Goal: Task Accomplishment & Management: Use online tool/utility

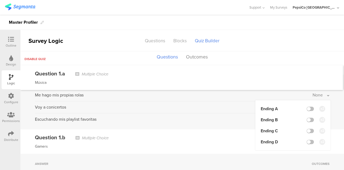
scroll to position [16, 0]
click at [307, 109] on label at bounding box center [310, 108] width 7 height 4
click at [0, 0] on input "checkbox" at bounding box center [0, 0] width 0 height 0
click at [307, 110] on label at bounding box center [310, 108] width 7 height 4
click at [0, 0] on input "checkbox" at bounding box center [0, 0] width 0 height 0
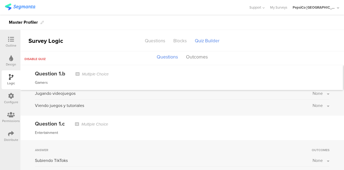
scroll to position [0, 0]
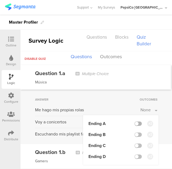
click at [137, 124] on label at bounding box center [137, 124] width 7 height 4
click at [0, 0] on input "checkbox" at bounding box center [0, 0] width 0 height 0
click at [136, 134] on label at bounding box center [137, 135] width 7 height 4
click at [0, 0] on input "checkbox" at bounding box center [0, 0] width 0 height 0
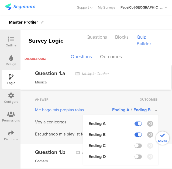
click at [136, 134] on label at bounding box center [137, 135] width 7 height 4
click at [0, 0] on input "checkbox" at bounding box center [0, 0] width 0 height 0
click at [134, 122] on label at bounding box center [137, 124] width 7 height 4
click at [0, 0] on input "checkbox" at bounding box center [0, 0] width 0 height 0
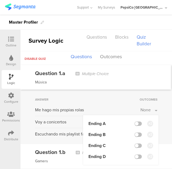
click at [102, 100] on div "Answer" at bounding box center [87, 99] width 104 height 5
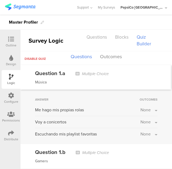
click at [72, 102] on div "Answer Outcomes" at bounding box center [96, 100] width 122 height 6
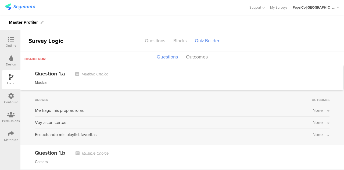
click at [318, 111] on span "None" at bounding box center [318, 110] width 10 height 6
click at [320, 112] on button "None" at bounding box center [321, 110] width 17 height 6
click at [307, 123] on label at bounding box center [310, 124] width 7 height 4
click at [0, 0] on input "checkbox" at bounding box center [0, 0] width 0 height 0
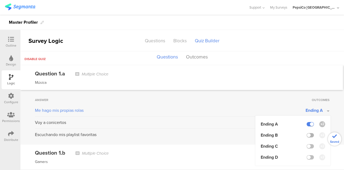
click at [307, 134] on label at bounding box center [310, 135] width 7 height 4
click at [0, 0] on input "checkbox" at bounding box center [0, 0] width 0 height 0
click at [309, 146] on label at bounding box center [310, 146] width 7 height 4
click at [0, 0] on input "checkbox" at bounding box center [0, 0] width 0 height 0
click at [194, 58] on button "Outcomes" at bounding box center [197, 57] width 24 height 10
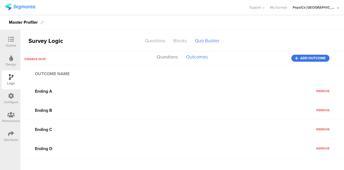
click at [307, 58] on span "Add outcome" at bounding box center [313, 58] width 26 height 0
click at [159, 58] on button "Questions" at bounding box center [167, 57] width 24 height 10
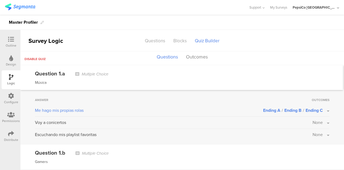
click at [313, 123] on span "None" at bounding box center [318, 122] width 10 height 6
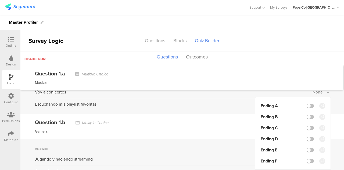
scroll to position [31, 0]
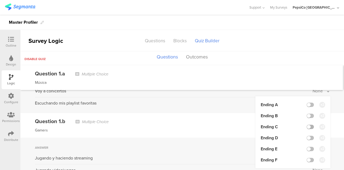
click at [307, 126] on label at bounding box center [310, 127] width 7 height 4
click at [0, 0] on input "checkbox" at bounding box center [0, 0] width 0 height 0
click at [307, 137] on label at bounding box center [310, 138] width 7 height 4
click at [0, 0] on input "checkbox" at bounding box center [0, 0] width 0 height 0
click at [307, 126] on label at bounding box center [310, 127] width 7 height 4
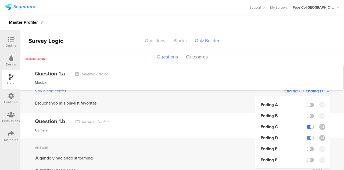
click at [0, 0] on input "checkbox" at bounding box center [0, 0] width 0 height 0
click at [308, 149] on label at bounding box center [310, 149] width 7 height 4
click at [0, 0] on input "checkbox" at bounding box center [0, 0] width 0 height 0
click at [222, 129] on div "Gamers" at bounding box center [182, 130] width 295 height 6
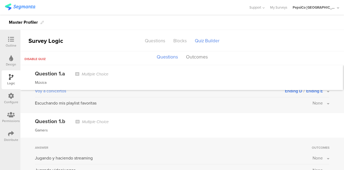
click at [314, 104] on span "None" at bounding box center [318, 103] width 10 height 6
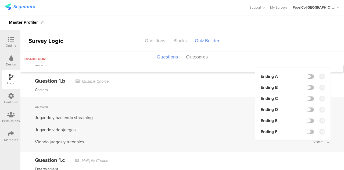
scroll to position [72, 0]
click at [307, 133] on label at bounding box center [310, 131] width 7 height 4
click at [0, 0] on input "checkbox" at bounding box center [0, 0] width 0 height 0
click at [219, 88] on div "Gamers" at bounding box center [182, 90] width 295 height 6
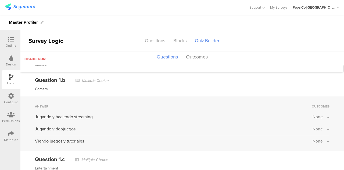
scroll to position [73, 0]
click at [316, 116] on span "None" at bounding box center [318, 117] width 10 height 6
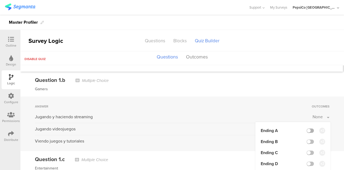
click at [307, 129] on label at bounding box center [310, 130] width 7 height 4
click at [0, 0] on input "checkbox" at bounding box center [0, 0] width 0 height 0
click at [307, 142] on label at bounding box center [310, 141] width 7 height 4
click at [0, 0] on input "checkbox" at bounding box center [0, 0] width 0 height 0
click at [307, 152] on label at bounding box center [310, 152] width 7 height 4
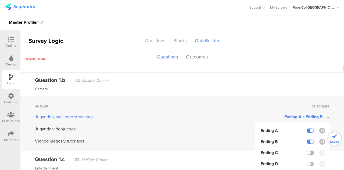
click at [0, 0] on input "checkbox" at bounding box center [0, 0] width 0 height 0
click at [229, 139] on div "Viendo juegos y tutoriales" at bounding box center [174, 141] width 278 height 6
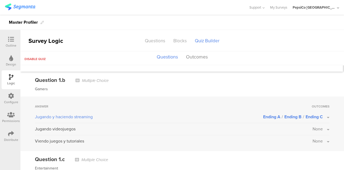
click at [317, 130] on span "None" at bounding box center [318, 129] width 10 height 6
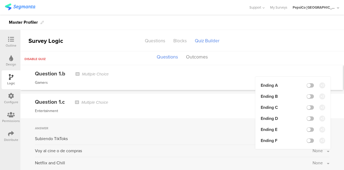
scroll to position [130, 0]
click at [307, 118] on label at bounding box center [310, 118] width 7 height 4
click at [0, 0] on input "checkbox" at bounding box center [0, 0] width 0 height 0
click at [309, 129] on label at bounding box center [310, 129] width 7 height 4
click at [0, 0] on input "checkbox" at bounding box center [0, 0] width 0 height 0
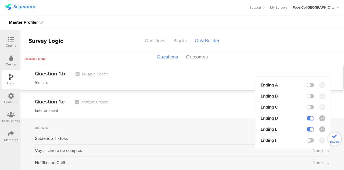
click at [224, 127] on div "Answer" at bounding box center [173, 127] width 277 height 5
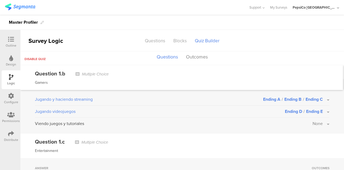
scroll to position [90, 0]
click at [315, 122] on span "None" at bounding box center [318, 123] width 10 height 6
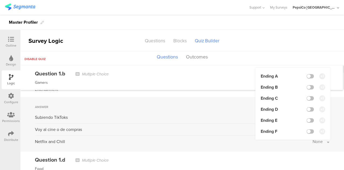
scroll to position [153, 0]
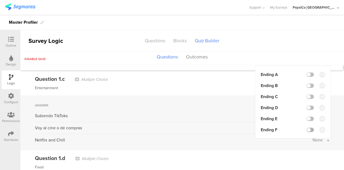
click at [307, 129] on label at bounding box center [310, 129] width 7 height 4
click at [0, 0] on input "checkbox" at bounding box center [0, 0] width 0 height 0
click at [217, 110] on div "Answer Outcomes Subiendo TikToks None Voy al cine o de compras None Netflix and…" at bounding box center [182, 122] width 324 height 55
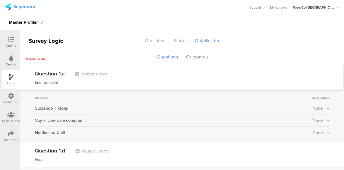
scroll to position [161, 0]
click at [313, 105] on span "None" at bounding box center [318, 107] width 10 height 6
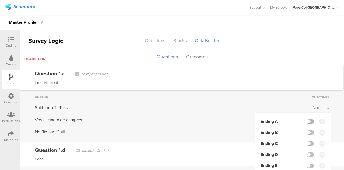
click at [307, 121] on label at bounding box center [310, 121] width 7 height 4
click at [0, 0] on input "checkbox" at bounding box center [0, 0] width 0 height 0
click at [307, 133] on label at bounding box center [310, 132] width 7 height 4
click at [0, 0] on input "checkbox" at bounding box center [0, 0] width 0 height 0
click at [307, 143] on label at bounding box center [310, 143] width 7 height 4
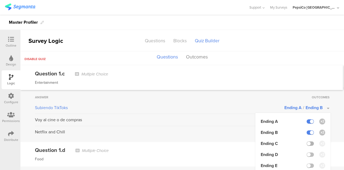
click at [0, 0] on input "checkbox" at bounding box center [0, 0] width 0 height 0
click at [216, 132] on div "Netflix and Chill" at bounding box center [174, 132] width 278 height 6
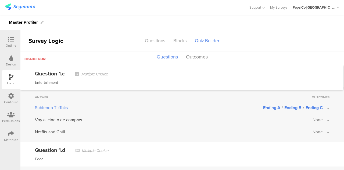
click at [313, 118] on span "None" at bounding box center [318, 119] width 10 height 6
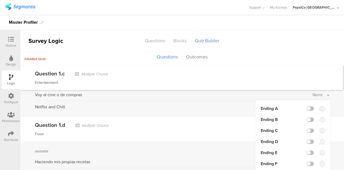
scroll to position [186, 0]
click at [307, 139] on label at bounding box center [310, 141] width 7 height 4
click at [0, 0] on input "checkbox" at bounding box center [0, 0] width 0 height 0
click at [308, 153] on label at bounding box center [310, 152] width 7 height 4
click at [0, 0] on input "checkbox" at bounding box center [0, 0] width 0 height 0
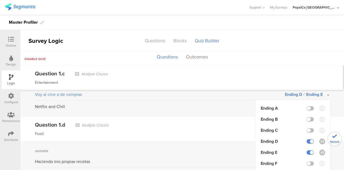
click at [231, 127] on div "Question 1.d Multiple Choice" at bounding box center [182, 124] width 295 height 8
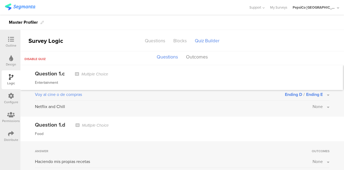
click at [318, 106] on span "None" at bounding box center [318, 106] width 10 height 6
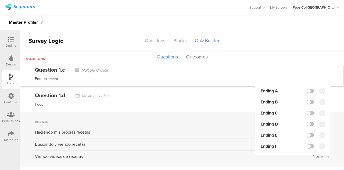
scroll to position [216, 0]
click at [307, 148] on label at bounding box center [310, 146] width 7 height 4
click at [0, 0] on input "checkbox" at bounding box center [0, 0] width 0 height 0
click at [219, 102] on div "Food" at bounding box center [182, 104] width 295 height 6
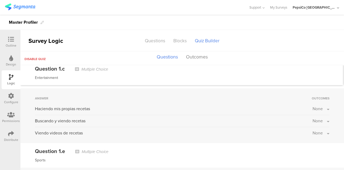
scroll to position [241, 0]
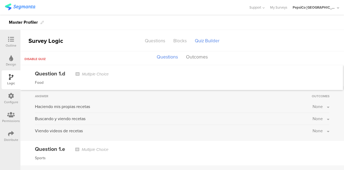
click at [313, 104] on span "None" at bounding box center [318, 106] width 10 height 6
click at [307, 118] on label at bounding box center [310, 120] width 7 height 4
click at [0, 0] on input "checkbox" at bounding box center [0, 0] width 0 height 0
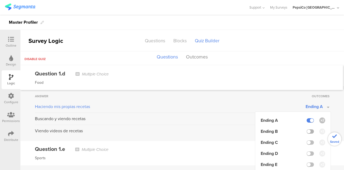
click at [309, 130] on label at bounding box center [310, 131] width 7 height 4
click at [0, 0] on input "checkbox" at bounding box center [0, 0] width 0 height 0
click at [308, 140] on label at bounding box center [310, 142] width 7 height 4
click at [0, 0] on input "checkbox" at bounding box center [0, 0] width 0 height 0
drag, startPoint x: 215, startPoint y: 122, endPoint x: 226, endPoint y: 122, distance: 10.2
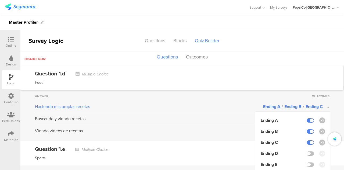
click at [218, 122] on div "Buscando y viendo recetas None" at bounding box center [182, 119] width 295 height 9
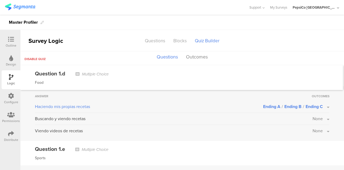
click at [313, 117] on span "None" at bounding box center [318, 118] width 10 height 6
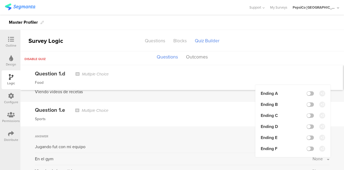
scroll to position [280, 0]
click at [309, 127] on label at bounding box center [310, 126] width 7 height 4
click at [0, 0] on input "checkbox" at bounding box center [0, 0] width 0 height 0
click at [307, 139] on label at bounding box center [310, 137] width 7 height 4
click at [0, 0] on input "checkbox" at bounding box center [0, 0] width 0 height 0
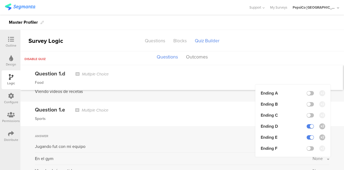
click at [228, 118] on div "Sports" at bounding box center [182, 118] width 295 height 6
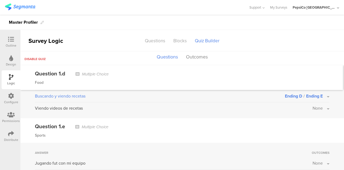
scroll to position [263, 0]
click at [317, 108] on span "None" at bounding box center [318, 108] width 10 height 6
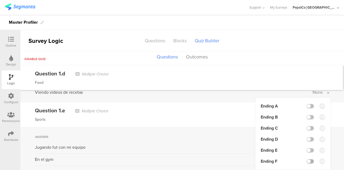
scroll to position [280, 0]
click at [307, 161] on label at bounding box center [310, 160] width 7 height 4
click at [0, 0] on input "checkbox" at bounding box center [0, 0] width 0 height 0
click at [222, 112] on div "Question 1.e Multiple Choice" at bounding box center [182, 110] width 295 height 8
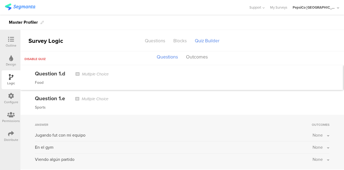
scroll to position [290, 0]
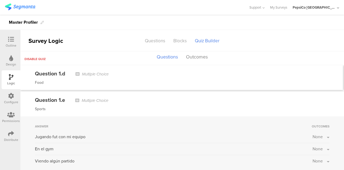
click at [313, 137] on span "None" at bounding box center [318, 136] width 10 height 6
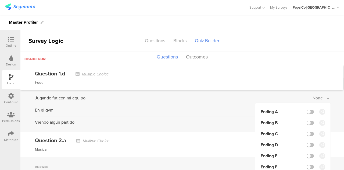
scroll to position [330, 0]
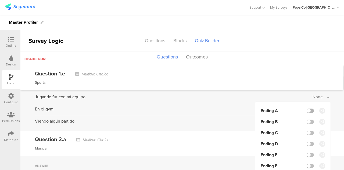
click at [308, 110] on label at bounding box center [310, 110] width 7 height 4
click at [0, 0] on input "checkbox" at bounding box center [0, 0] width 0 height 0
click at [307, 122] on label at bounding box center [310, 121] width 7 height 4
click at [0, 0] on input "checkbox" at bounding box center [0, 0] width 0 height 0
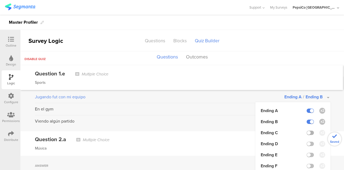
click at [307, 133] on label at bounding box center [310, 132] width 7 height 4
click at [0, 0] on input "checkbox" at bounding box center [0, 0] width 0 height 0
drag, startPoint x: 226, startPoint y: 132, endPoint x: 275, endPoint y: 119, distance: 50.4
click at [228, 132] on div "Question 2.a Multiple Choice Música" at bounding box center [182, 143] width 324 height 24
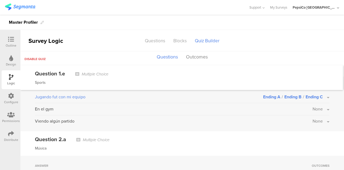
click at [313, 108] on span "None" at bounding box center [318, 109] width 10 height 6
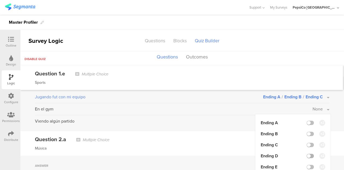
click at [308, 154] on label at bounding box center [310, 156] width 7 height 4
click at [0, 0] on input "checkbox" at bounding box center [0, 0] width 0 height 0
click at [309, 165] on div at bounding box center [310, 167] width 7 height 4
click at [307, 165] on label at bounding box center [310, 167] width 7 height 4
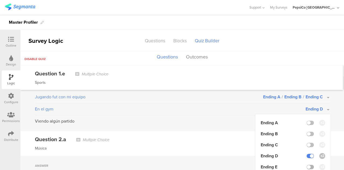
click at [0, 0] on input "checkbox" at bounding box center [0, 0] width 0 height 0
click at [217, 145] on div "Música" at bounding box center [182, 148] width 295 height 6
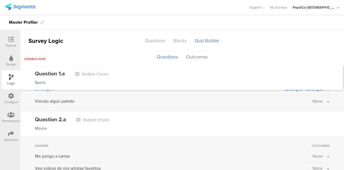
scroll to position [350, 0]
click at [313, 101] on span "None" at bounding box center [318, 101] width 10 height 6
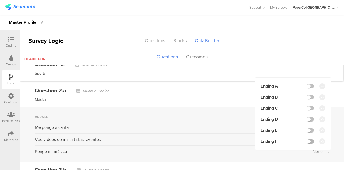
scroll to position [379, 0]
drag, startPoint x: 310, startPoint y: 139, endPoint x: 307, endPoint y: 141, distance: 3.6
click at [309, 139] on li "Ending F" at bounding box center [293, 141] width 65 height 6
click at [307, 141] on label at bounding box center [310, 141] width 7 height 4
click at [0, 0] on input "checkbox" at bounding box center [0, 0] width 0 height 0
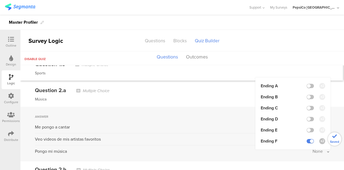
click at [198, 96] on div "Música" at bounding box center [182, 99] width 295 height 6
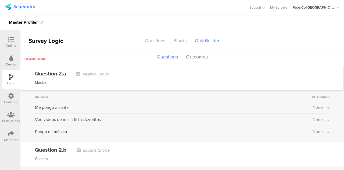
scroll to position [399, 0]
click at [313, 104] on span "None" at bounding box center [318, 107] width 10 height 6
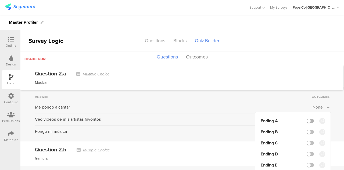
click at [308, 120] on label at bounding box center [310, 121] width 7 height 4
click at [0, 0] on input "checkbox" at bounding box center [0, 0] width 0 height 0
click at [307, 130] on label at bounding box center [310, 132] width 7 height 4
click at [0, 0] on input "checkbox" at bounding box center [0, 0] width 0 height 0
click at [308, 141] on label at bounding box center [310, 143] width 7 height 4
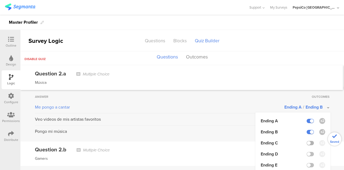
click at [0, 0] on input "checkbox" at bounding box center [0, 0] width 0 height 0
click at [207, 130] on div "Pongo mi música" at bounding box center [174, 131] width 278 height 6
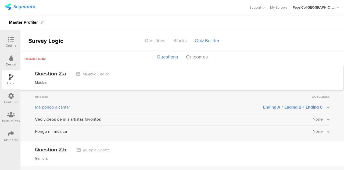
click at [313, 117] on span "None" at bounding box center [318, 119] width 10 height 6
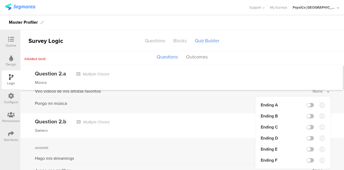
scroll to position [427, 0]
click at [309, 137] on label at bounding box center [310, 138] width 7 height 4
click at [0, 0] on input "checkbox" at bounding box center [0, 0] width 0 height 0
click at [307, 147] on label at bounding box center [310, 149] width 7 height 4
click at [0, 0] on input "checkbox" at bounding box center [0, 0] width 0 height 0
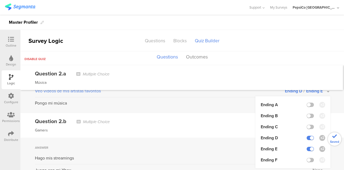
drag, startPoint x: 232, startPoint y: 130, endPoint x: 258, endPoint y: 129, distance: 25.9
click at [232, 130] on div "Gamers" at bounding box center [182, 130] width 295 height 6
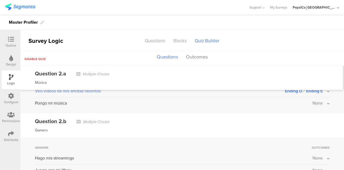
click at [314, 101] on span "None" at bounding box center [318, 103] width 10 height 6
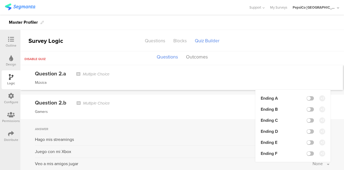
scroll to position [446, 0]
click at [307, 154] on label at bounding box center [310, 153] width 7 height 4
click at [0, 0] on input "checkbox" at bounding box center [0, 0] width 0 height 0
click at [221, 113] on div "Question 2.b Multiple Choice Gamers" at bounding box center [182, 106] width 324 height 24
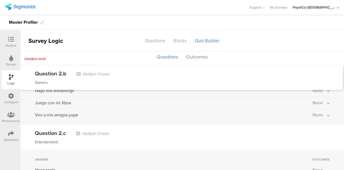
scroll to position [472, 0]
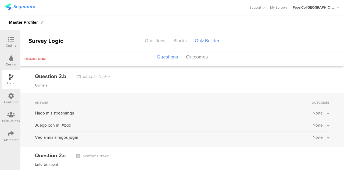
click at [313, 110] on span "None" at bounding box center [318, 113] width 10 height 6
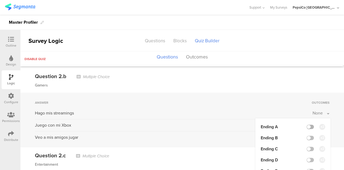
click at [309, 125] on label at bounding box center [310, 127] width 7 height 4
click at [0, 0] on input "checkbox" at bounding box center [0, 0] width 0 height 0
click at [308, 136] on label at bounding box center [310, 138] width 7 height 4
click at [0, 0] on input "checkbox" at bounding box center [0, 0] width 0 height 0
click at [308, 147] on label at bounding box center [310, 149] width 7 height 4
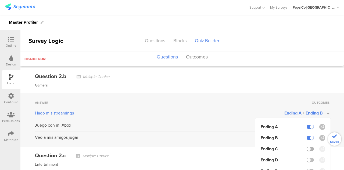
click at [0, 0] on input "checkbox" at bounding box center [0, 0] width 0 height 0
click at [237, 134] on div "Veo a mis amigos jugar" at bounding box center [174, 137] width 278 height 6
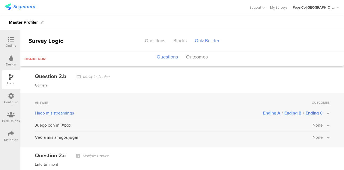
click at [314, 122] on span "None" at bounding box center [318, 125] width 10 height 6
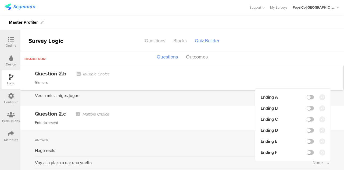
scroll to position [514, 0]
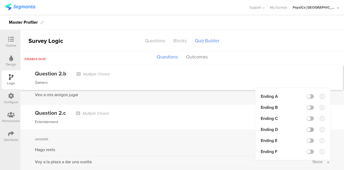
click at [309, 129] on label at bounding box center [310, 129] width 7 height 4
click at [0, 0] on input "checkbox" at bounding box center [0, 0] width 0 height 0
click at [308, 139] on label at bounding box center [310, 140] width 7 height 4
click at [0, 0] on input "checkbox" at bounding box center [0, 0] width 0 height 0
drag, startPoint x: 236, startPoint y: 120, endPoint x: 269, endPoint y: 118, distance: 33.4
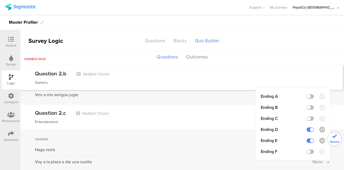
click at [238, 120] on div "Entertainment" at bounding box center [182, 122] width 295 height 6
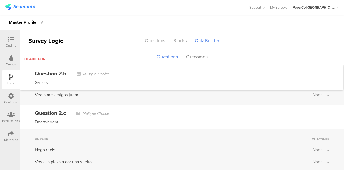
click at [315, 94] on span "None" at bounding box center [318, 94] width 10 height 6
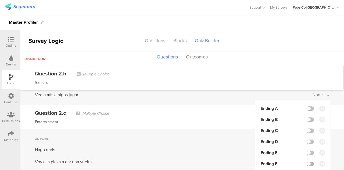
click at [307, 162] on label at bounding box center [310, 163] width 7 height 4
click at [0, 0] on input "checkbox" at bounding box center [0, 0] width 0 height 0
click at [217, 116] on div "Question 2.c Multiple Choice Entertainment" at bounding box center [182, 117] width 324 height 24
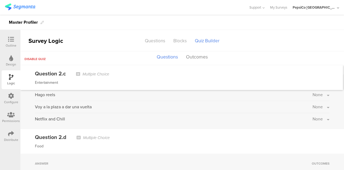
scroll to position [564, 0]
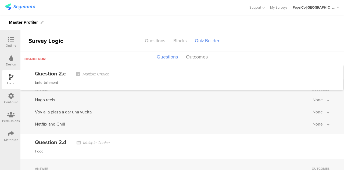
click at [316, 97] on span "None" at bounding box center [318, 100] width 10 height 6
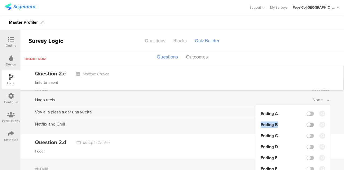
drag, startPoint x: 308, startPoint y: 111, endPoint x: 308, endPoint y: 122, distance: 11.0
click at [308, 122] on ul "Ending A Ending B Ending C Ending D Ending E Ending F" at bounding box center [293, 141] width 75 height 72
click at [308, 122] on label at bounding box center [310, 124] width 7 height 4
click at [0, 0] on input "checkbox" at bounding box center [0, 0] width 0 height 0
click at [308, 111] on label at bounding box center [310, 113] width 7 height 4
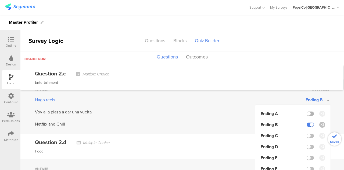
click at [0, 0] on input "checkbox" at bounding box center [0, 0] width 0 height 0
click at [307, 134] on label at bounding box center [310, 135] width 7 height 4
click at [0, 0] on input "checkbox" at bounding box center [0, 0] width 0 height 0
click at [233, 134] on div "Question 2.d Multiple Choice Food" at bounding box center [182, 146] width 324 height 24
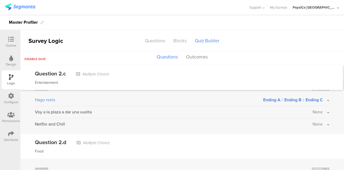
click at [314, 109] on span "None" at bounding box center [318, 112] width 10 height 6
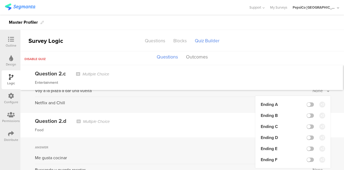
scroll to position [586, 0]
click at [307, 135] on label at bounding box center [310, 137] width 7 height 4
click at [0, 0] on input "checkbox" at bounding box center [0, 0] width 0 height 0
click at [307, 147] on label at bounding box center [310, 148] width 7 height 4
click at [0, 0] on input "checkbox" at bounding box center [0, 0] width 0 height 0
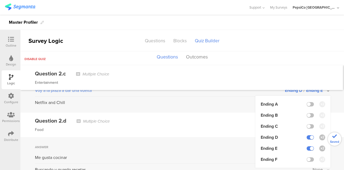
click at [231, 132] on div "Question 2.d Multiple Choice Food" at bounding box center [182, 124] width 324 height 24
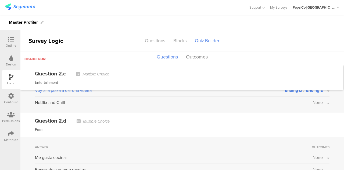
click at [314, 99] on span "None" at bounding box center [318, 102] width 10 height 6
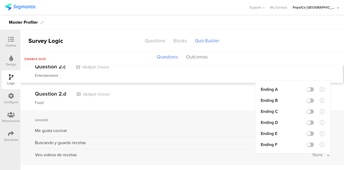
scroll to position [613, 0]
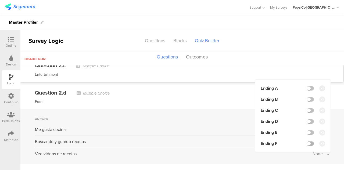
click at [307, 141] on label at bounding box center [310, 143] width 7 height 4
click at [0, 0] on input "checkbox" at bounding box center [0, 0] width 0 height 0
click at [240, 105] on div "Question 2.d Multiple Choice Food" at bounding box center [182, 96] width 324 height 24
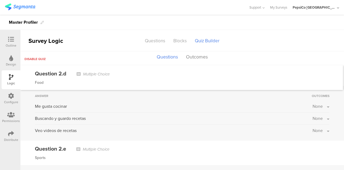
scroll to position [637, 0]
click at [320, 102] on button "None" at bounding box center [321, 105] width 17 height 6
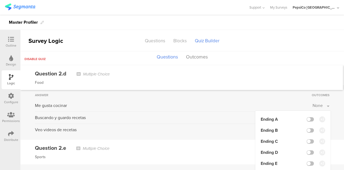
click at [305, 118] on li "Ending A" at bounding box center [293, 119] width 65 height 6
click at [307, 117] on label at bounding box center [310, 119] width 7 height 4
click at [0, 0] on input "checkbox" at bounding box center [0, 0] width 0 height 0
click at [307, 128] on label at bounding box center [310, 130] width 7 height 4
click at [0, 0] on input "checkbox" at bounding box center [0, 0] width 0 height 0
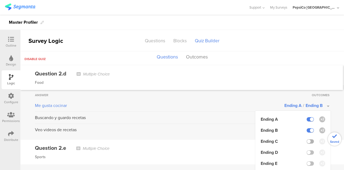
click at [307, 139] on label at bounding box center [310, 141] width 7 height 4
click at [0, 0] on input "checkbox" at bounding box center [0, 0] width 0 height 0
click at [241, 140] on div "Question 2.e Multiple Choice Sports" at bounding box center [182, 152] width 324 height 24
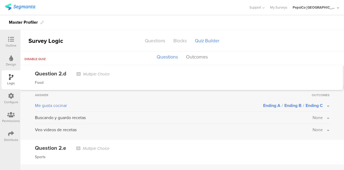
click at [313, 116] on span "None" at bounding box center [318, 117] width 10 height 6
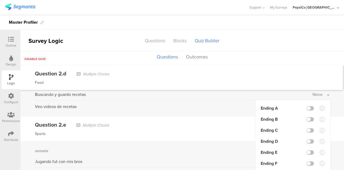
scroll to position [661, 0]
click at [309, 139] on label at bounding box center [310, 141] width 7 height 4
click at [0, 0] on input "checkbox" at bounding box center [0, 0] width 0 height 0
click at [309, 150] on label at bounding box center [310, 152] width 7 height 4
click at [0, 0] on input "checkbox" at bounding box center [0, 0] width 0 height 0
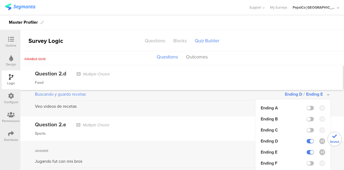
click at [244, 132] on div "Sports" at bounding box center [182, 133] width 295 height 6
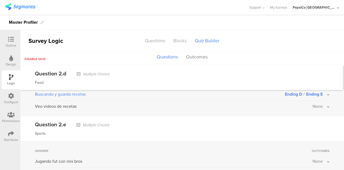
click at [313, 103] on span "None" at bounding box center [318, 106] width 10 height 6
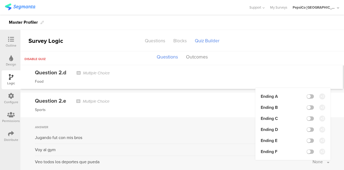
scroll to position [685, 0]
click at [307, 149] on label at bounding box center [310, 151] width 7 height 4
click at [0, 0] on input "checkbox" at bounding box center [0, 0] width 0 height 0
click at [222, 111] on div "Question 2.e Multiple Choice Sports" at bounding box center [182, 104] width 324 height 24
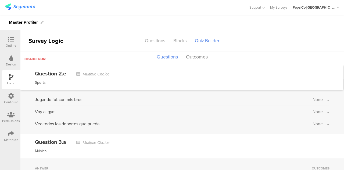
scroll to position [723, 0]
click at [321, 96] on button "None" at bounding box center [321, 99] width 17 height 6
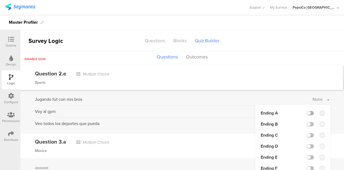
click at [307, 111] on label at bounding box center [310, 113] width 7 height 4
click at [0, 0] on input "checkbox" at bounding box center [0, 0] width 0 height 0
click at [307, 122] on label at bounding box center [310, 124] width 7 height 4
click at [0, 0] on input "checkbox" at bounding box center [0, 0] width 0 height 0
click at [307, 133] on label at bounding box center [310, 135] width 7 height 4
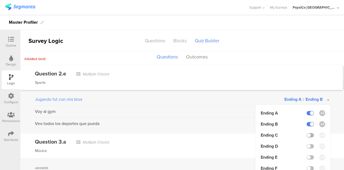
click at [0, 0] on input "checkbox" at bounding box center [0, 0] width 0 height 0
drag, startPoint x: 222, startPoint y: 132, endPoint x: 228, endPoint y: 131, distance: 5.8
click at [222, 133] on div "Question 3.a Multiple Choice Música" at bounding box center [182, 145] width 324 height 24
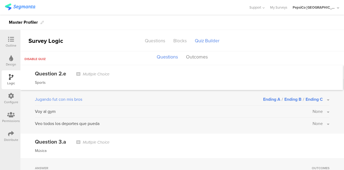
click at [313, 109] on span "None" at bounding box center [318, 111] width 10 height 6
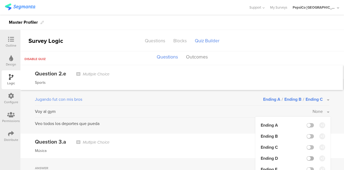
click at [308, 156] on label at bounding box center [310, 158] width 7 height 4
click at [0, 0] on input "checkbox" at bounding box center [0, 0] width 0 height 0
click at [308, 167] on label at bounding box center [310, 169] width 7 height 4
click at [0, 0] on input "checkbox" at bounding box center [0, 0] width 0 height 0
click at [230, 142] on div "Question 3.a Multiple Choice Música" at bounding box center [182, 145] width 324 height 24
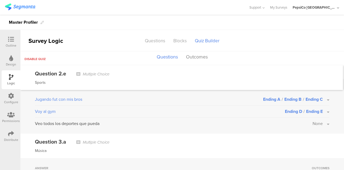
click at [315, 121] on span "None" at bounding box center [318, 123] width 10 height 6
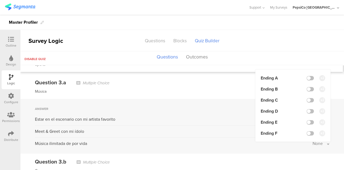
scroll to position [781, 0]
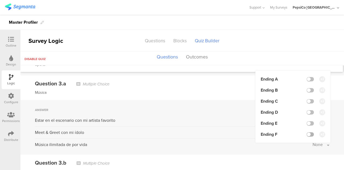
click at [309, 133] on label at bounding box center [310, 134] width 7 height 4
click at [0, 0] on input "checkbox" at bounding box center [0, 0] width 0 height 0
click at [228, 85] on div "Question 3.a Multiple Choice Música" at bounding box center [182, 87] width 324 height 24
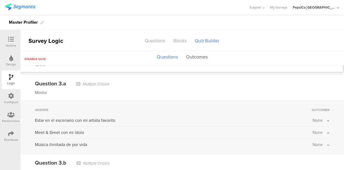
click at [191, 56] on button "Outcomes" at bounding box center [197, 57] width 24 height 10
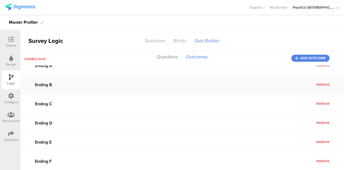
scroll to position [0, 0]
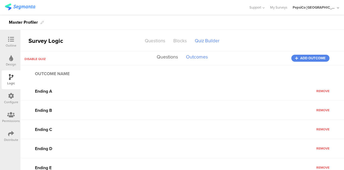
click at [170, 56] on button "Questions" at bounding box center [167, 57] width 24 height 10
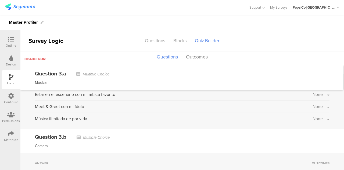
scroll to position [807, 0]
click at [313, 115] on span "None" at bounding box center [318, 118] width 10 height 6
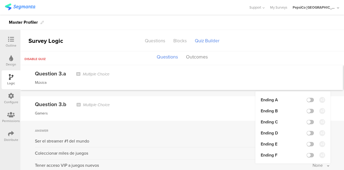
scroll to position [837, 0]
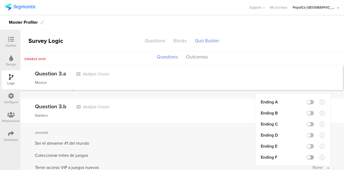
click at [307, 155] on label at bounding box center [310, 157] width 7 height 4
click at [0, 0] on input "checkbox" at bounding box center [0, 0] width 0 height 0
click at [226, 115] on div "Question 3.b Multiple Choice Gamers" at bounding box center [182, 110] width 324 height 24
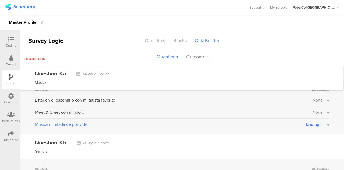
scroll to position [800, 0]
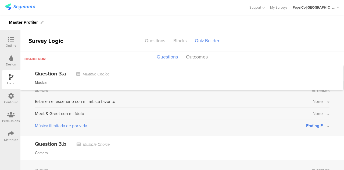
click at [313, 98] on span "None" at bounding box center [318, 101] width 10 height 6
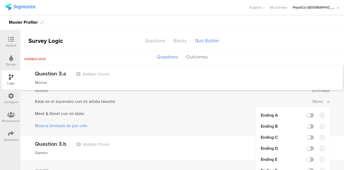
drag, startPoint x: 306, startPoint y: 111, endPoint x: 306, endPoint y: 118, distance: 7.5
click at [306, 114] on li "Ending A" at bounding box center [293, 115] width 65 height 6
click at [307, 124] on label at bounding box center [310, 126] width 7 height 4
click at [0, 0] on input "checkbox" at bounding box center [0, 0] width 0 height 0
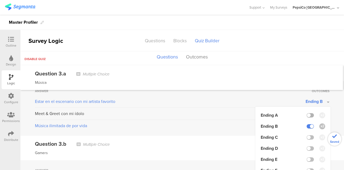
click at [307, 113] on label at bounding box center [310, 115] width 7 height 4
click at [0, 0] on input "checkbox" at bounding box center [0, 0] width 0 height 0
click at [307, 135] on label at bounding box center [310, 137] width 7 height 4
click at [0, 0] on input "checkbox" at bounding box center [0, 0] width 0 height 0
click at [216, 140] on div "Question 3.b Multiple Choice" at bounding box center [182, 144] width 295 height 8
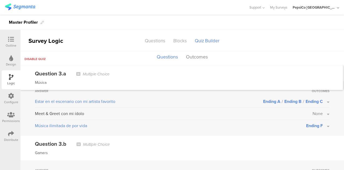
click at [314, 111] on span "None" at bounding box center [318, 113] width 10 height 6
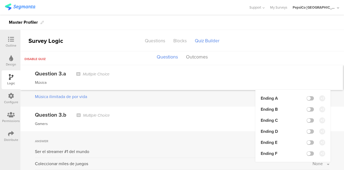
scroll to position [829, 0]
click at [307, 129] on label at bounding box center [310, 131] width 7 height 4
click at [0, 0] on input "checkbox" at bounding box center [0, 0] width 0 height 0
click at [307, 140] on label at bounding box center [310, 142] width 7 height 4
click at [0, 0] on input "checkbox" at bounding box center [0, 0] width 0 height 0
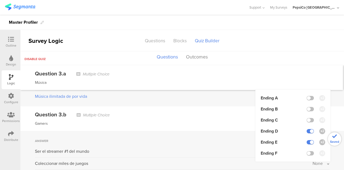
click at [226, 120] on div "Gamers" at bounding box center [182, 123] width 295 height 6
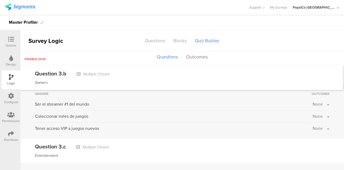
scroll to position [876, 0]
click at [313, 125] on span "None" at bounding box center [318, 128] width 10 height 6
click at [313, 101] on span "None" at bounding box center [318, 104] width 10 height 6
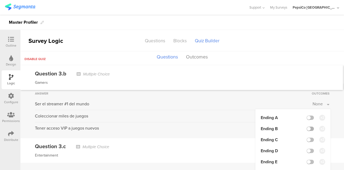
drag, startPoint x: 308, startPoint y: 113, endPoint x: 309, endPoint y: 123, distance: 10.0
click at [308, 115] on label at bounding box center [310, 117] width 7 height 4
click at [0, 0] on input "checkbox" at bounding box center [0, 0] width 0 height 0
click at [307, 126] on label at bounding box center [310, 128] width 7 height 4
click at [0, 0] on input "checkbox" at bounding box center [0, 0] width 0 height 0
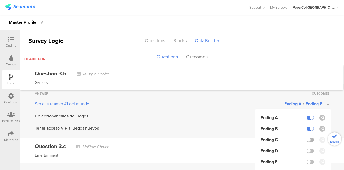
click at [307, 137] on label at bounding box center [310, 139] width 7 height 4
click at [0, 0] on input "checkbox" at bounding box center [0, 0] width 0 height 0
click at [231, 127] on div "Answer Outcomes Ser el streamer #1 del mundo Ending A / Ending B / Ending C End…" at bounding box center [182, 110] width 324 height 55
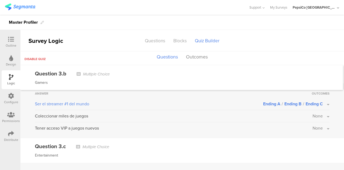
click at [314, 113] on span "None" at bounding box center [318, 116] width 10 height 6
click at [307, 161] on label at bounding box center [310, 163] width 7 height 4
click at [0, 0] on input "checkbox" at bounding box center [0, 0] width 0 height 0
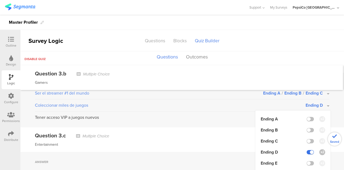
scroll to position [887, 0]
click at [307, 161] on label at bounding box center [310, 163] width 7 height 4
click at [0, 0] on input "checkbox" at bounding box center [0, 0] width 0 height 0
click at [228, 141] on div "Entertainment" at bounding box center [182, 144] width 295 height 6
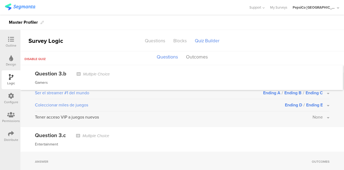
click at [317, 114] on span "None" at bounding box center [318, 117] width 10 height 6
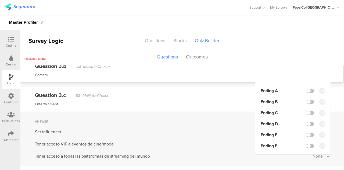
scroll to position [928, 0]
click at [307, 143] on label at bounding box center [310, 145] width 7 height 4
click at [0, 0] on input "checkbox" at bounding box center [0, 0] width 0 height 0
click at [233, 93] on div "Question 3.c Multiple Choice" at bounding box center [182, 95] width 295 height 8
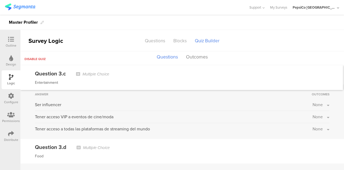
scroll to position [949, 0]
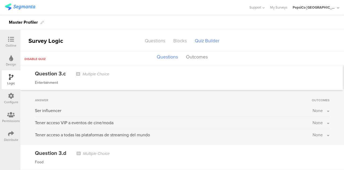
click at [317, 107] on span "None" at bounding box center [318, 110] width 10 height 6
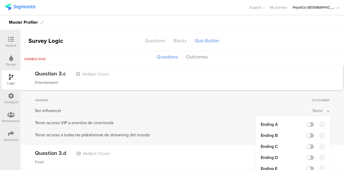
click at [309, 122] on div at bounding box center [310, 124] width 7 height 4
click at [308, 122] on label at bounding box center [310, 124] width 7 height 4
click at [0, 0] on input "checkbox" at bounding box center [0, 0] width 0 height 0
click at [307, 133] on label at bounding box center [310, 135] width 7 height 4
click at [0, 0] on input "checkbox" at bounding box center [0, 0] width 0 height 0
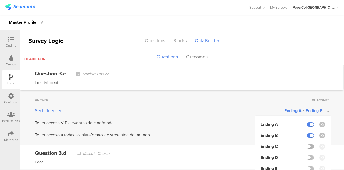
click at [307, 144] on label at bounding box center [310, 146] width 7 height 4
click at [0, 0] on input "checkbox" at bounding box center [0, 0] width 0 height 0
click at [237, 145] on div "Question 3.d Multiple Choice Food" at bounding box center [182, 157] width 324 height 24
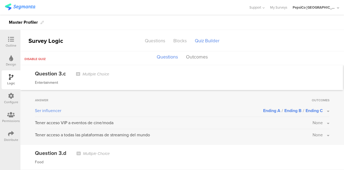
click at [313, 119] on span "None" at bounding box center [318, 122] width 10 height 6
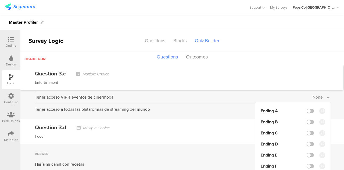
scroll to position [974, 0]
click at [309, 142] on div at bounding box center [310, 143] width 7 height 4
click at [307, 141] on label at bounding box center [310, 143] width 7 height 4
click at [0, 0] on input "checkbox" at bounding box center [0, 0] width 0 height 0
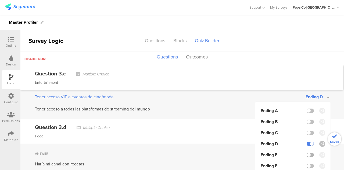
click at [307, 152] on label at bounding box center [310, 154] width 7 height 4
click at [0, 0] on input "checkbox" at bounding box center [0, 0] width 0 height 0
click at [226, 123] on div "Question 3.d Multiple Choice" at bounding box center [182, 127] width 295 height 8
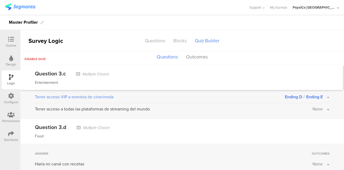
click at [313, 106] on span "None" at bounding box center [318, 109] width 10 height 6
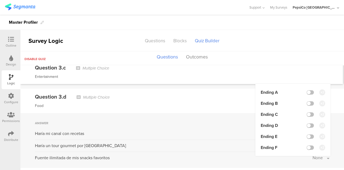
scroll to position [1005, 0]
click at [307, 145] on label at bounding box center [310, 147] width 7 height 4
click at [0, 0] on input "checkbox" at bounding box center [0, 0] width 0 height 0
click at [231, 130] on div "Haría mi canal con recetas" at bounding box center [174, 133] width 278 height 6
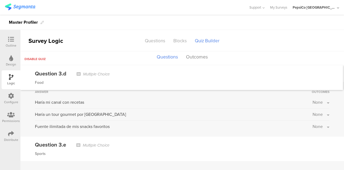
scroll to position [1036, 0]
click at [314, 99] on span "None" at bounding box center [318, 102] width 10 height 6
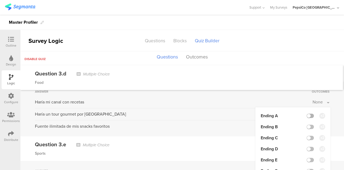
click at [307, 114] on label at bounding box center [310, 116] width 7 height 4
click at [0, 0] on input "checkbox" at bounding box center [0, 0] width 0 height 0
click at [308, 125] on label at bounding box center [310, 127] width 7 height 4
click at [0, 0] on input "checkbox" at bounding box center [0, 0] width 0 height 0
click at [307, 136] on label at bounding box center [310, 138] width 7 height 4
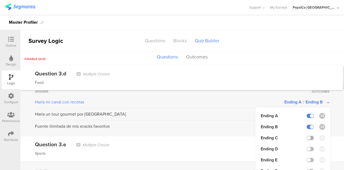
click at [0, 0] on input "checkbox" at bounding box center [0, 0] width 0 height 0
click at [216, 128] on div "Answer Outcomes Haría mi canal con recetas Ending A / Ending B / Ending C Endin…" at bounding box center [182, 108] width 324 height 55
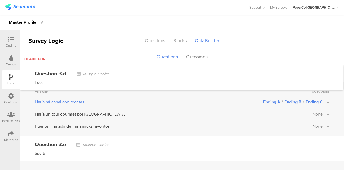
click at [314, 111] on span "None" at bounding box center [318, 114] width 10 height 6
click at [307, 159] on label at bounding box center [310, 161] width 7 height 4
click at [0, 0] on input "checkbox" at bounding box center [0, 0] width 0 height 0
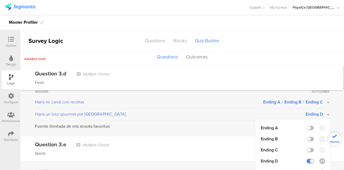
click at [308, 169] on label at bounding box center [310, 172] width 7 height 4
click at [0, 0] on input "checkbox" at bounding box center [0, 0] width 0 height 0
click at [225, 140] on div "Question 3.e Multiple Choice" at bounding box center [182, 144] width 295 height 8
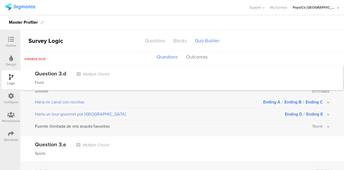
scroll to position [1055, 0]
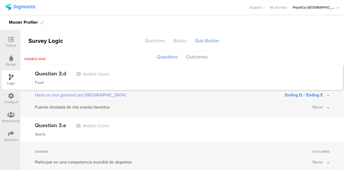
click at [313, 104] on span "None" at bounding box center [318, 107] width 10 height 6
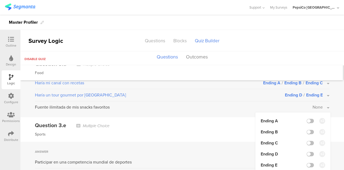
scroll to position [1089, 0]
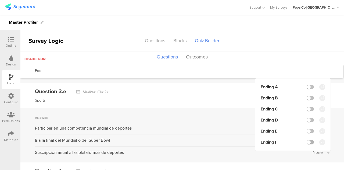
click at [307, 140] on label at bounding box center [310, 142] width 7 height 4
click at [0, 0] on input "checkbox" at bounding box center [0, 0] width 0 height 0
click at [237, 97] on div "Sports" at bounding box center [182, 100] width 295 height 6
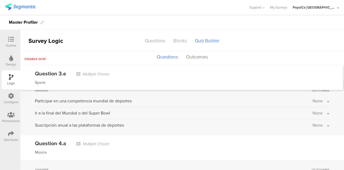
scroll to position [1117, 0]
click at [313, 97] on span "None" at bounding box center [318, 100] width 10 height 6
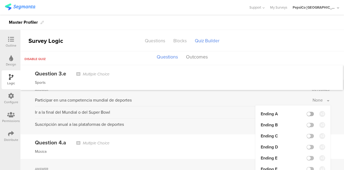
click at [308, 112] on label at bounding box center [310, 114] width 7 height 4
click at [0, 0] on input "checkbox" at bounding box center [0, 0] width 0 height 0
click at [307, 123] on label at bounding box center [310, 125] width 7 height 4
click at [0, 0] on input "checkbox" at bounding box center [0, 0] width 0 height 0
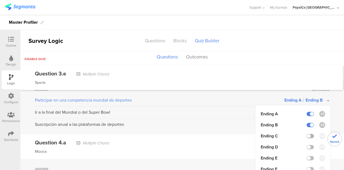
click at [307, 134] on label at bounding box center [310, 136] width 7 height 4
click at [0, 0] on input "checkbox" at bounding box center [0, 0] width 0 height 0
drag, startPoint x: 226, startPoint y: 137, endPoint x: 238, endPoint y: 136, distance: 11.5
click at [232, 138] on div "Question 4.a Multiple Choice" at bounding box center [182, 142] width 295 height 8
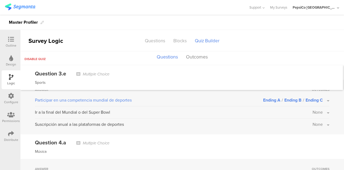
click at [313, 109] on span "None" at bounding box center [318, 112] width 10 height 6
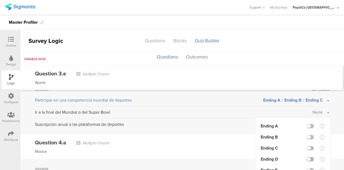
click at [308, 157] on label at bounding box center [310, 159] width 7 height 4
click at [0, 0] on input "checkbox" at bounding box center [0, 0] width 0 height 0
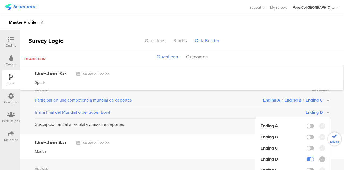
click at [308, 168] on label at bounding box center [310, 170] width 7 height 4
click at [0, 0] on input "checkbox" at bounding box center [0, 0] width 0 height 0
click at [230, 140] on div "Question 4.a Multiple Choice" at bounding box center [182, 142] width 295 height 8
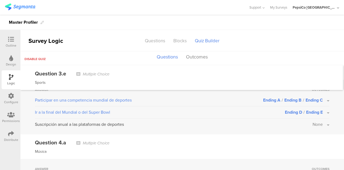
click at [315, 121] on span "None" at bounding box center [318, 124] width 10 height 6
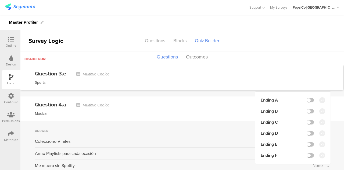
scroll to position [1156, 0]
click at [307, 152] on label at bounding box center [310, 154] width 7 height 4
click at [0, 0] on input "checkbox" at bounding box center [0, 0] width 0 height 0
click at [226, 110] on div "Música" at bounding box center [182, 113] width 295 height 6
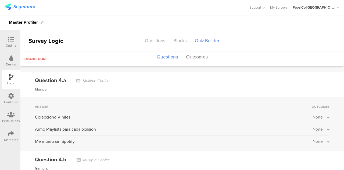
scroll to position [1180, 0]
click at [313, 113] on span "None" at bounding box center [318, 116] width 10 height 6
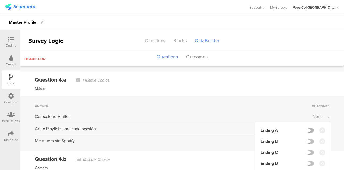
click at [307, 128] on label at bounding box center [310, 130] width 7 height 4
click at [0, 0] on input "checkbox" at bounding box center [0, 0] width 0 height 0
click at [308, 139] on label at bounding box center [310, 141] width 7 height 4
click at [0, 0] on input "checkbox" at bounding box center [0, 0] width 0 height 0
click at [308, 150] on label at bounding box center [310, 152] width 7 height 4
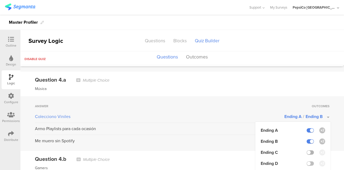
click at [0, 0] on input "checkbox" at bounding box center [0, 0] width 0 height 0
click at [231, 151] on div "Question 4.b Multiple Choice Gamers" at bounding box center [182, 163] width 324 height 24
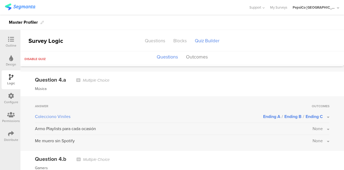
click at [320, 125] on button "None" at bounding box center [321, 128] width 17 height 6
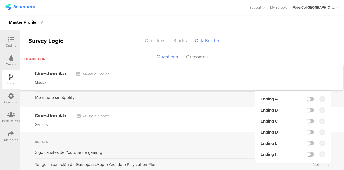
scroll to position [1223, 0]
click at [307, 130] on label at bounding box center [310, 132] width 7 height 4
click at [0, 0] on input "checkbox" at bounding box center [0, 0] width 0 height 0
click at [307, 141] on label at bounding box center [310, 143] width 7 height 4
click at [0, 0] on input "checkbox" at bounding box center [0, 0] width 0 height 0
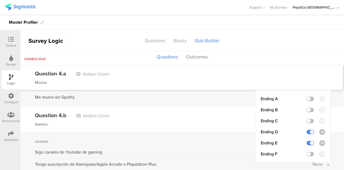
click at [227, 122] on div "Question 4.b Multiple Choice Gamers" at bounding box center [182, 119] width 324 height 24
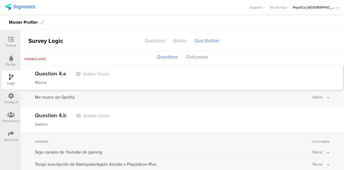
click at [317, 94] on span "None" at bounding box center [318, 97] width 10 height 6
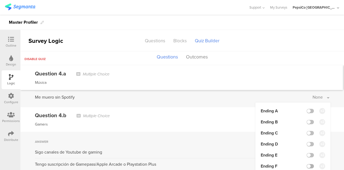
click at [307, 164] on label at bounding box center [310, 166] width 7 height 4
click at [0, 0] on input "checkbox" at bounding box center [0, 0] width 0 height 0
click at [219, 107] on div "Question 4.b Multiple Choice Gamers" at bounding box center [182, 119] width 324 height 24
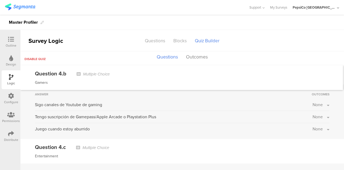
scroll to position [1275, 0]
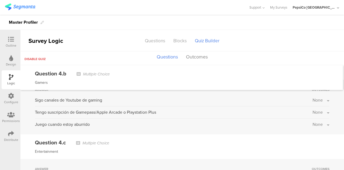
click at [313, 97] on span "None" at bounding box center [318, 100] width 10 height 6
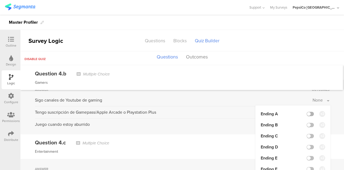
click at [308, 112] on label at bounding box center [310, 114] width 7 height 4
click at [0, 0] on input "checkbox" at bounding box center [0, 0] width 0 height 0
click at [307, 123] on label at bounding box center [310, 125] width 7 height 4
click at [0, 0] on input "checkbox" at bounding box center [0, 0] width 0 height 0
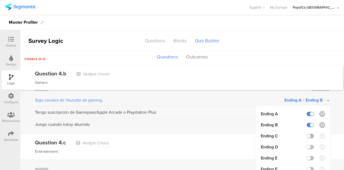
click at [307, 134] on label at bounding box center [310, 136] width 7 height 4
click at [0, 0] on input "checkbox" at bounding box center [0, 0] width 0 height 0
click at [232, 112] on div "Answer Outcomes Sigo [PERSON_NAME] de Youtube de gaming Ending A / Ending B / E…" at bounding box center [182, 107] width 324 height 55
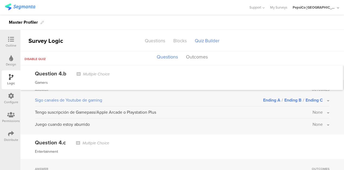
click at [313, 109] on span "None" at bounding box center [318, 112] width 10 height 6
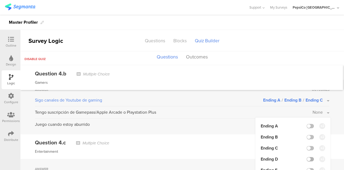
click at [307, 157] on label at bounding box center [310, 159] width 7 height 4
click at [0, 0] on input "checkbox" at bounding box center [0, 0] width 0 height 0
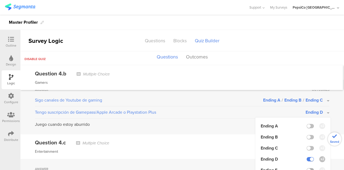
click at [308, 168] on label at bounding box center [310, 170] width 7 height 4
click at [0, 0] on input "checkbox" at bounding box center [0, 0] width 0 height 0
click at [222, 139] on div "Question 4.c Multiple Choice" at bounding box center [182, 142] width 295 height 8
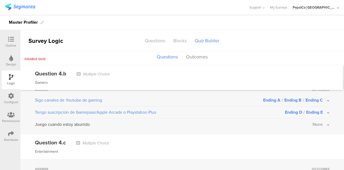
click at [315, 121] on span "None" at bounding box center [318, 124] width 10 height 6
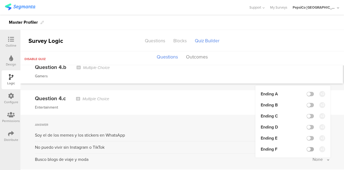
scroll to position [1320, 0]
click at [307, 146] on label at bounding box center [310, 148] width 7 height 4
click at [0, 0] on input "checkbox" at bounding box center [0, 0] width 0 height 0
click at [229, 104] on div "Entertainment" at bounding box center [182, 107] width 295 height 6
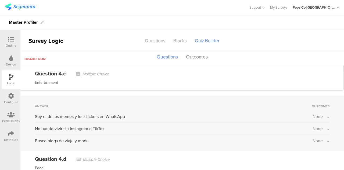
scroll to position [1338, 0]
click at [313, 113] on span "None" at bounding box center [318, 116] width 10 height 6
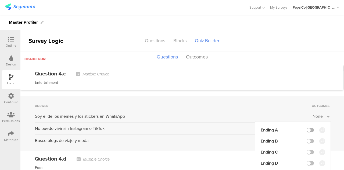
click at [307, 128] on label at bounding box center [310, 130] width 7 height 4
click at [0, 0] on input "checkbox" at bounding box center [0, 0] width 0 height 0
click at [307, 139] on label at bounding box center [310, 141] width 7 height 4
click at [0, 0] on input "checkbox" at bounding box center [0, 0] width 0 height 0
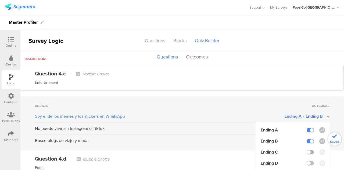
click at [307, 150] on label at bounding box center [310, 152] width 7 height 4
click at [0, 0] on input "checkbox" at bounding box center [0, 0] width 0 height 0
click at [219, 128] on div "Answer Outcomes Soy el de los memes y los stickers en WhatsApp Ending A / Endin…" at bounding box center [182, 123] width 324 height 55
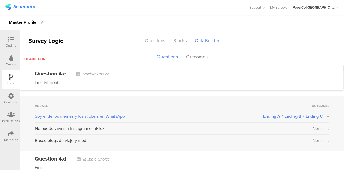
click at [313, 125] on span "None" at bounding box center [318, 128] width 10 height 6
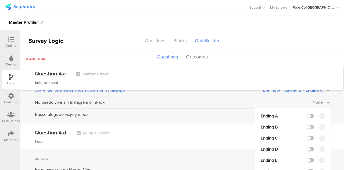
scroll to position [1365, 0]
drag, startPoint x: 307, startPoint y: 143, endPoint x: 308, endPoint y: 156, distance: 12.7
click at [307, 147] on label at bounding box center [310, 149] width 7 height 4
click at [0, 0] on input "checkbox" at bounding box center [0, 0] width 0 height 0
click at [308, 158] on label at bounding box center [310, 160] width 7 height 4
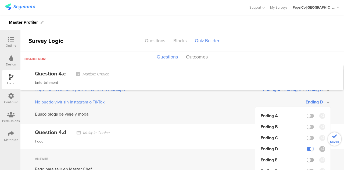
click at [0, 0] on input "checkbox" at bounding box center [0, 0] width 0 height 0
click at [223, 138] on div "Food" at bounding box center [182, 141] width 295 height 6
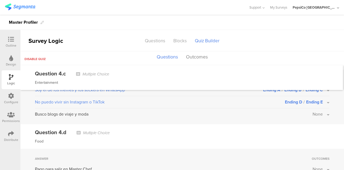
click at [316, 111] on span "None" at bounding box center [318, 114] width 10 height 6
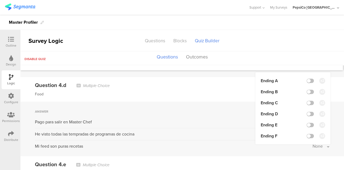
scroll to position [1412, 0]
click at [307, 133] on label at bounding box center [310, 135] width 7 height 4
click at [0, 0] on input "checkbox" at bounding box center [0, 0] width 0 height 0
click at [230, 91] on div "Food" at bounding box center [182, 94] width 295 height 6
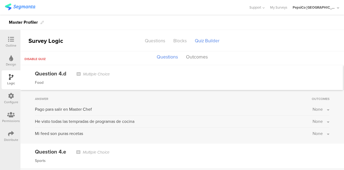
scroll to position [1425, 0]
click at [315, 105] on span "None" at bounding box center [318, 108] width 10 height 6
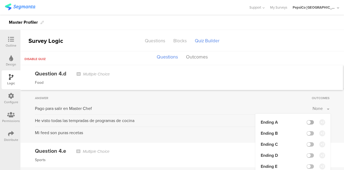
drag, startPoint x: 306, startPoint y: 114, endPoint x: 308, endPoint y: 123, distance: 8.5
click at [307, 120] on label at bounding box center [310, 122] width 7 height 4
click at [0, 0] on input "checkbox" at bounding box center [0, 0] width 0 height 0
click at [308, 131] on label at bounding box center [310, 133] width 7 height 4
click at [0, 0] on input "checkbox" at bounding box center [0, 0] width 0 height 0
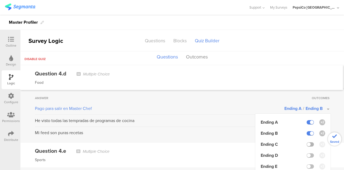
click at [308, 142] on label at bounding box center [310, 144] width 7 height 4
click at [0, 0] on input "checkbox" at bounding box center [0, 0] width 0 height 0
drag, startPoint x: 240, startPoint y: 143, endPoint x: 254, endPoint y: 139, distance: 14.9
click at [240, 147] on div "Question 4.e Multiple Choice" at bounding box center [182, 151] width 295 height 8
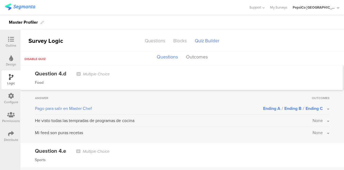
click at [318, 117] on span "None" at bounding box center [318, 120] width 10 height 6
click at [307, 165] on label at bounding box center [310, 167] width 7 height 4
click at [0, 0] on input "checkbox" at bounding box center [0, 0] width 0 height 0
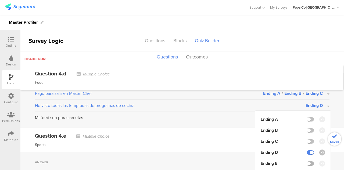
scroll to position [1441, 0]
click at [308, 159] on li "Ending E" at bounding box center [293, 162] width 65 height 6
click at [307, 161] on label at bounding box center [310, 163] width 7 height 4
click at [0, 0] on input "checkbox" at bounding box center [0, 0] width 0 height 0
click at [224, 141] on div "Sports" at bounding box center [182, 144] width 295 height 6
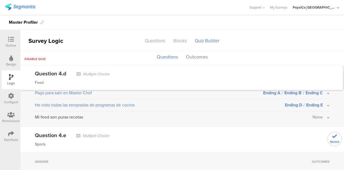
click at [314, 114] on span "None" at bounding box center [318, 117] width 10 height 6
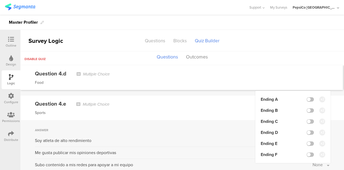
scroll to position [1470, 0]
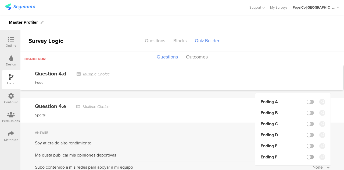
click at [307, 155] on label at bounding box center [310, 157] width 7 height 4
click at [0, 0] on input "checkbox" at bounding box center [0, 0] width 0 height 0
click at [231, 122] on div "Answer Outcomes Soy atleta de alto rendimiento None Me gusta publicar mis opini…" at bounding box center [182, 149] width 324 height 55
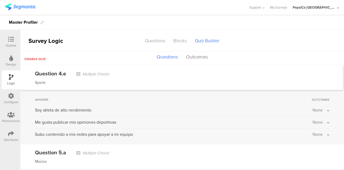
scroll to position [1503, 0]
click at [322, 106] on button "None" at bounding box center [321, 109] width 17 height 6
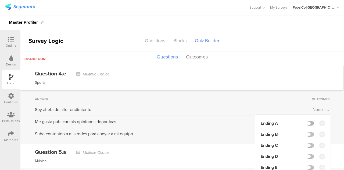
click at [308, 121] on label at bounding box center [310, 123] width 7 height 4
click at [0, 0] on input "checkbox" at bounding box center [0, 0] width 0 height 0
click at [307, 131] on li "Ending B" at bounding box center [293, 134] width 65 height 6
click at [307, 132] on label at bounding box center [310, 134] width 7 height 4
click at [0, 0] on input "checkbox" at bounding box center [0, 0] width 0 height 0
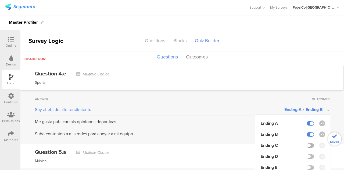
click at [308, 143] on label at bounding box center [310, 145] width 7 height 4
click at [0, 0] on input "checkbox" at bounding box center [0, 0] width 0 height 0
click at [233, 148] on div "Question 5.a Multiple Choice" at bounding box center [182, 152] width 295 height 8
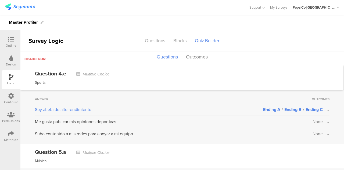
click at [313, 118] on span "None" at bounding box center [318, 121] width 10 height 6
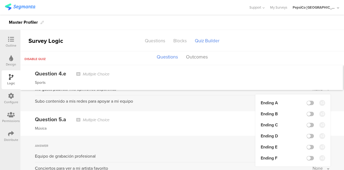
scroll to position [1536, 0]
click at [308, 133] on label at bounding box center [310, 135] width 7 height 4
click at [0, 0] on input "checkbox" at bounding box center [0, 0] width 0 height 0
click at [308, 144] on label at bounding box center [310, 146] width 7 height 4
click at [0, 0] on input "checkbox" at bounding box center [0, 0] width 0 height 0
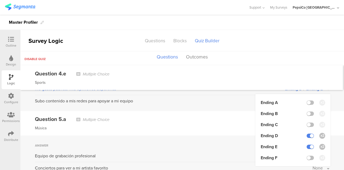
click at [221, 125] on div "Música" at bounding box center [182, 128] width 295 height 6
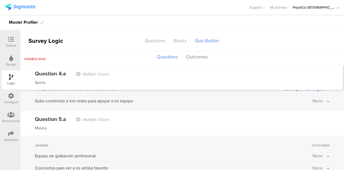
click at [314, 98] on span "None" at bounding box center [318, 101] width 10 height 6
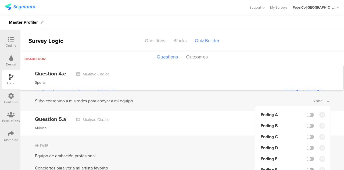
click at [307, 168] on label at bounding box center [310, 170] width 7 height 4
click at [0, 0] on input "checkbox" at bounding box center [0, 0] width 0 height 0
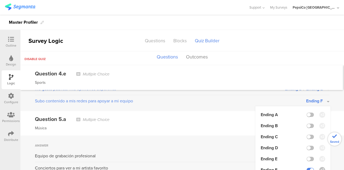
click at [208, 115] on div "Question 5.a Multiple Choice" at bounding box center [182, 119] width 295 height 8
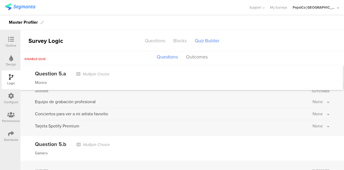
scroll to position [1593, 0]
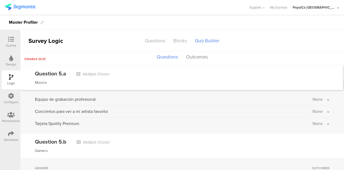
click at [313, 96] on span "None" at bounding box center [318, 99] width 10 height 6
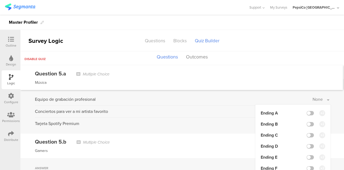
drag, startPoint x: 307, startPoint y: 105, endPoint x: 309, endPoint y: 115, distance: 9.7
click at [307, 111] on label at bounding box center [310, 113] width 7 height 4
click at [0, 0] on input "checkbox" at bounding box center [0, 0] width 0 height 0
click at [309, 122] on label at bounding box center [310, 124] width 7 height 4
click at [0, 0] on input "checkbox" at bounding box center [0, 0] width 0 height 0
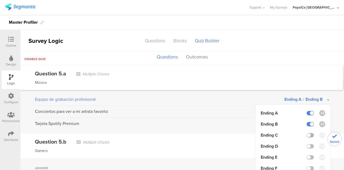
click at [308, 133] on label at bounding box center [310, 135] width 7 height 4
click at [0, 0] on input "checkbox" at bounding box center [0, 0] width 0 height 0
click at [220, 120] on div "Tarjeta Spotify Premium" at bounding box center [174, 123] width 278 height 6
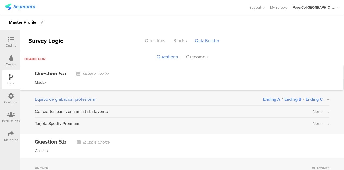
click at [313, 108] on span "None" at bounding box center [318, 111] width 10 height 6
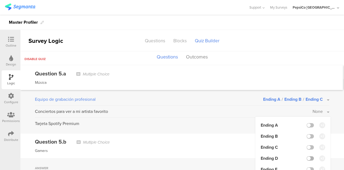
click at [308, 156] on label at bounding box center [310, 158] width 7 height 4
click at [0, 0] on input "checkbox" at bounding box center [0, 0] width 0 height 0
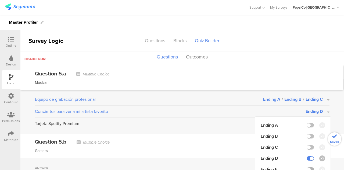
click at [308, 167] on label at bounding box center [310, 169] width 7 height 4
click at [0, 0] on input "checkbox" at bounding box center [0, 0] width 0 height 0
click at [227, 137] on div "Question 5.b Multiple Choice" at bounding box center [182, 141] width 295 height 8
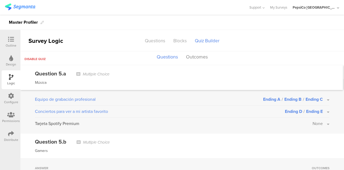
click at [315, 120] on span "None" at bounding box center [318, 123] width 10 height 6
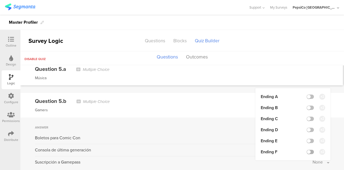
click at [307, 150] on label at bounding box center [310, 152] width 7 height 4
click at [0, 0] on input "checkbox" at bounding box center [0, 0] width 0 height 0
click at [226, 107] on div "Gamers" at bounding box center [182, 110] width 295 height 6
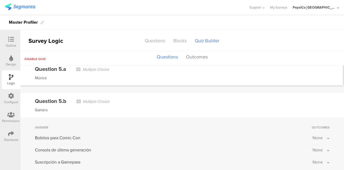
click at [314, 134] on span "None" at bounding box center [318, 137] width 10 height 6
click at [307, 149] on label at bounding box center [310, 151] width 7 height 4
click at [0, 0] on input "checkbox" at bounding box center [0, 0] width 0 height 0
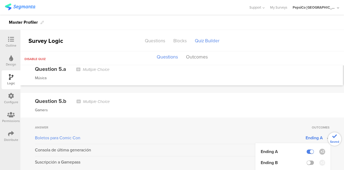
click at [308, 160] on label at bounding box center [310, 162] width 7 height 4
click at [0, 0] on input "checkbox" at bounding box center [0, 0] width 0 height 0
click at [307, 169] on label at bounding box center [310, 173] width 7 height 4
click at [0, 0] on input "checkbox" at bounding box center [0, 0] width 0 height 0
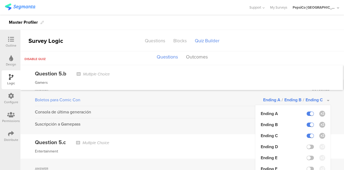
scroll to position [1673, 0]
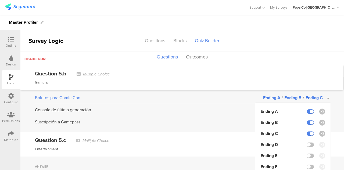
click at [233, 146] on div "Entertainment" at bounding box center [182, 149] width 295 height 6
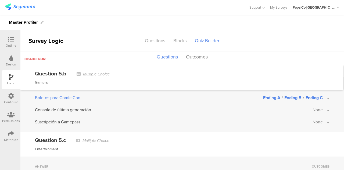
click at [313, 107] on span "None" at bounding box center [318, 110] width 10 height 6
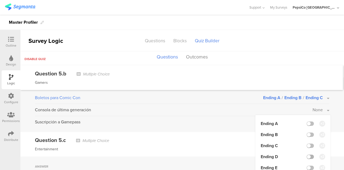
click at [307, 154] on label at bounding box center [310, 156] width 7 height 4
click at [0, 0] on input "checkbox" at bounding box center [0, 0] width 0 height 0
click at [307, 165] on label at bounding box center [310, 167] width 7 height 4
click at [0, 0] on input "checkbox" at bounding box center [0, 0] width 0 height 0
click at [239, 137] on div "Question 5.c Multiple Choice Entertainment" at bounding box center [182, 144] width 324 height 24
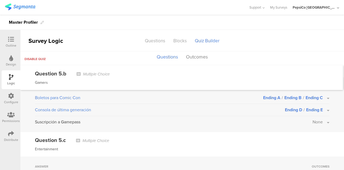
click at [314, 119] on span "None" at bounding box center [318, 122] width 10 height 6
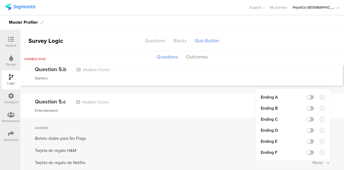
scroll to position [1711, 0]
click at [307, 149] on li "Ending F" at bounding box center [293, 152] width 65 height 6
click at [307, 150] on label at bounding box center [310, 152] width 7 height 4
click at [0, 0] on input "checkbox" at bounding box center [0, 0] width 0 height 0
click at [219, 118] on div "Answer Outcomes Boleto doble para Six Flags None Tarjeta de regalo H&M None Tar…" at bounding box center [182, 145] width 324 height 55
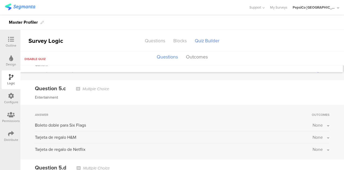
scroll to position [1725, 0]
click at [313, 122] on span "None" at bounding box center [318, 125] width 10 height 6
click at [308, 136] on label at bounding box center [310, 138] width 7 height 4
click at [0, 0] on input "checkbox" at bounding box center [0, 0] width 0 height 0
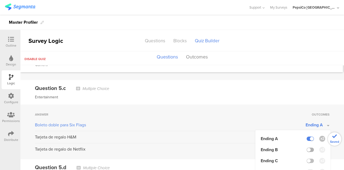
click at [308, 147] on label at bounding box center [310, 149] width 7 height 4
click at [0, 0] on input "checkbox" at bounding box center [0, 0] width 0 height 0
click at [308, 158] on label at bounding box center [310, 160] width 7 height 4
click at [0, 0] on input "checkbox" at bounding box center [0, 0] width 0 height 0
click at [237, 146] on div "Tarjeta de regalo de Netflix" at bounding box center [174, 149] width 278 height 6
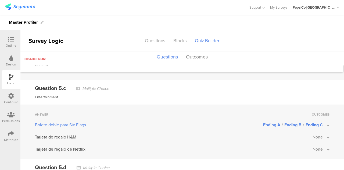
click at [314, 134] on span "None" at bounding box center [318, 137] width 10 height 6
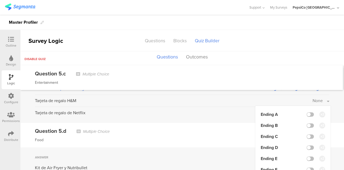
scroll to position [1762, 0]
click at [308, 145] on label at bounding box center [310, 147] width 7 height 4
click at [0, 0] on input "checkbox" at bounding box center [0, 0] width 0 height 0
click at [307, 156] on label at bounding box center [310, 158] width 7 height 4
click at [0, 0] on input "checkbox" at bounding box center [0, 0] width 0 height 0
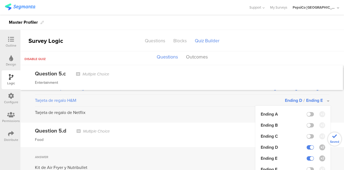
click at [224, 136] on div "Food" at bounding box center [182, 139] width 295 height 6
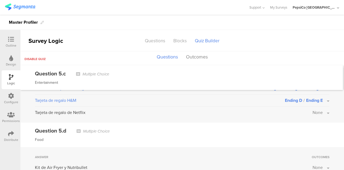
click at [315, 109] on span "None" at bounding box center [318, 112] width 10 height 6
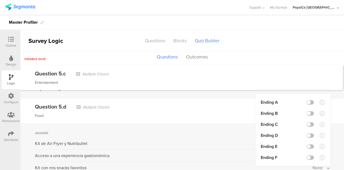
scroll to position [1785, 0]
click at [307, 155] on label at bounding box center [310, 157] width 7 height 4
click at [0, 0] on input "checkbox" at bounding box center [0, 0] width 0 height 0
click at [236, 103] on div "Question 5.d Multiple Choice" at bounding box center [182, 107] width 295 height 8
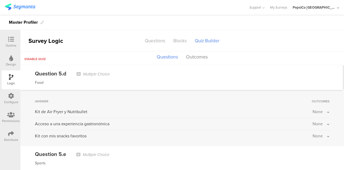
scroll to position [1825, 0]
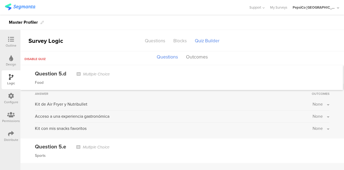
click at [317, 101] on span "None" at bounding box center [318, 104] width 10 height 6
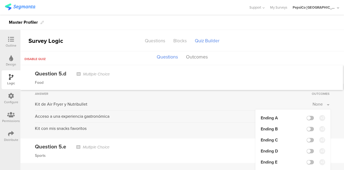
click at [310, 116] on div at bounding box center [310, 118] width 7 height 4
click at [306, 115] on li "Ending A" at bounding box center [293, 118] width 65 height 6
click at [307, 116] on label at bounding box center [310, 118] width 7 height 4
click at [0, 0] on input "checkbox" at bounding box center [0, 0] width 0 height 0
click at [307, 127] on label at bounding box center [310, 129] width 7 height 4
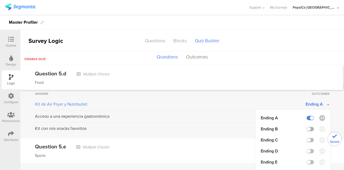
click at [0, 0] on input "checkbox" at bounding box center [0, 0] width 0 height 0
click at [307, 138] on label at bounding box center [310, 140] width 7 height 4
click at [0, 0] on input "checkbox" at bounding box center [0, 0] width 0 height 0
click at [242, 138] on div "Question 5.e Multiple Choice Sports" at bounding box center [182, 150] width 324 height 24
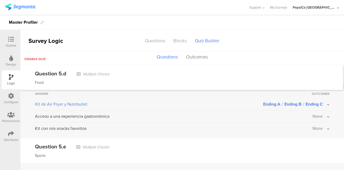
click at [319, 113] on span "None" at bounding box center [318, 116] width 10 height 6
click at [308, 161] on label at bounding box center [310, 163] width 7 height 4
click at [0, 0] on input "checkbox" at bounding box center [0, 0] width 0 height 0
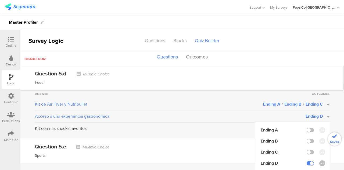
click at [0, 0] on input "checkbox" at bounding box center [0, 0] width 0 height 0
click at [207, 152] on div "Question 5.e Multiple Choice Sports" at bounding box center [182, 150] width 324 height 24
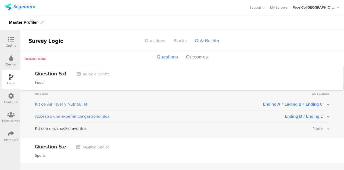
click at [313, 125] on span "None" at bounding box center [318, 128] width 10 height 6
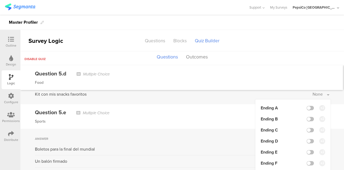
scroll to position [1863, 0]
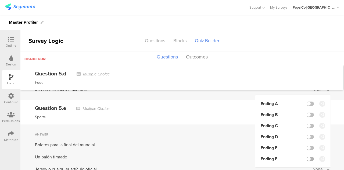
click at [307, 157] on label at bounding box center [310, 159] width 7 height 4
click at [0, 0] on input "checkbox" at bounding box center [0, 0] width 0 height 0
click at [218, 114] on div "Sports" at bounding box center [182, 117] width 295 height 6
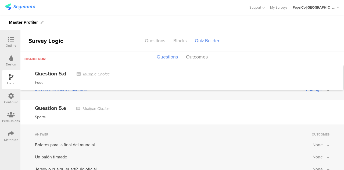
click at [314, 141] on span "None" at bounding box center [318, 144] width 10 height 6
click at [308, 156] on label at bounding box center [310, 158] width 7 height 4
click at [0, 0] on input "checkbox" at bounding box center [0, 0] width 0 height 0
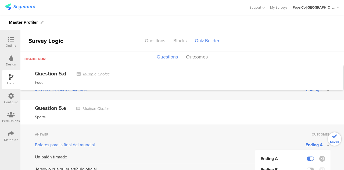
click at [307, 167] on label at bounding box center [310, 169] width 7 height 4
click at [0, 0] on input "checkbox" at bounding box center [0, 0] width 0 height 0
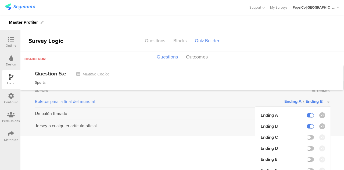
scroll to position [1908, 0]
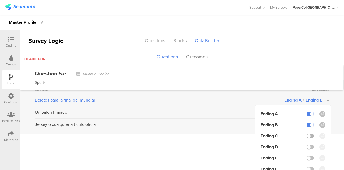
click at [307, 134] on label at bounding box center [310, 136] width 7 height 4
click at [0, 0] on input "checkbox" at bounding box center [0, 0] width 0 height 0
drag, startPoint x: 215, startPoint y: 131, endPoint x: 245, endPoint y: 124, distance: 31.2
click at [215, 131] on ul "Question 1.a Multiple Choice Música Answer Outcomes Me hago mis propias rolas E…" at bounding box center [182, 117] width 324 height 104
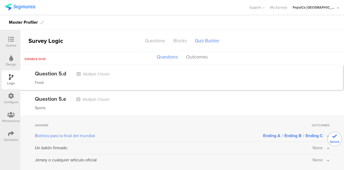
scroll to position [1863, 0]
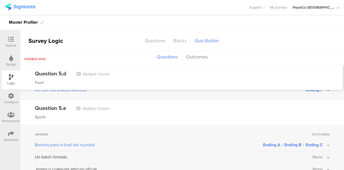
click at [312, 154] on div "Un balón firmado None" at bounding box center [182, 158] width 295 height 9
click at [315, 154] on span "None" at bounding box center [318, 157] width 10 height 6
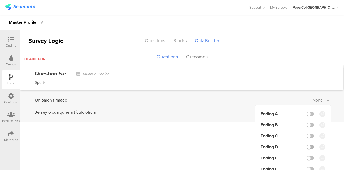
click at [307, 145] on label at bounding box center [310, 147] width 7 height 4
click at [0, 0] on input "checkbox" at bounding box center [0, 0] width 0 height 0
click at [307, 156] on label at bounding box center [310, 158] width 7 height 4
click at [0, 0] on input "checkbox" at bounding box center [0, 0] width 0 height 0
drag, startPoint x: 230, startPoint y: 134, endPoint x: 232, endPoint y: 134, distance: 2.7
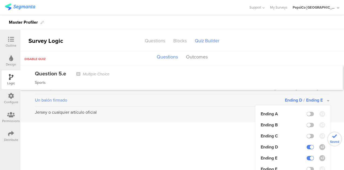
click at [230, 134] on ul "Question 1.a Multiple Choice Música Answer Outcomes Me hago mis propias rolas E…" at bounding box center [182, 117] width 324 height 104
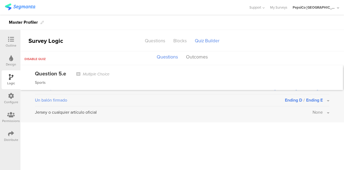
scroll to position [1863, 0]
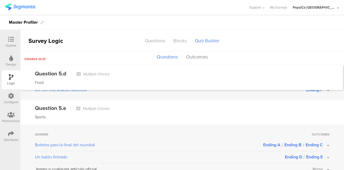
click at [313, 166] on span "None" at bounding box center [318, 169] width 10 height 6
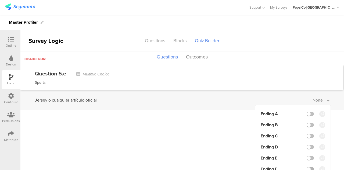
click at [310, 167] on label at bounding box center [310, 169] width 7 height 4
click at [0, 0] on input "checkbox" at bounding box center [0, 0] width 0 height 0
click at [231, 148] on ul "Question 1.a Multiple Choice Música Answer Outcomes Me hago mis propias rolas E…" at bounding box center [182, 117] width 324 height 104
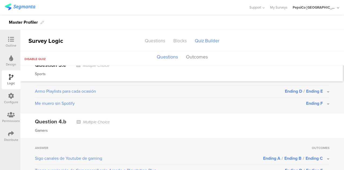
scroll to position [1165, 0]
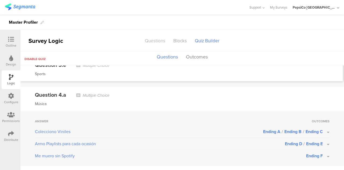
click at [157, 38] on div "Questions" at bounding box center [155, 40] width 29 height 9
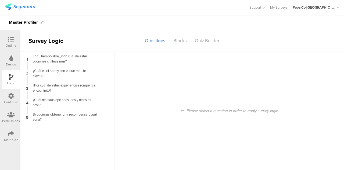
click at [13, 59] on div "Design" at bounding box center [11, 60] width 19 height 19
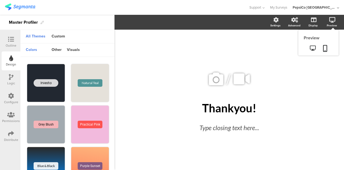
click at [326, 22] on div "Preview" at bounding box center [334, 22] width 19 height 13
click at [332, 30] on div "Preview" at bounding box center [319, 43] width 40 height 26
click at [314, 49] on icon at bounding box center [313, 47] width 6 height 5
click at [12, 40] on icon at bounding box center [11, 39] width 6 height 6
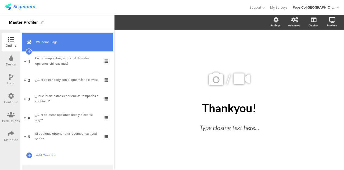
click at [49, 48] on link "Welcome Page" at bounding box center [67, 42] width 91 height 19
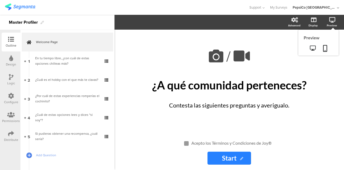
click at [329, 24] on div "Preview" at bounding box center [332, 25] width 10 height 4
click at [332, 19] on icon at bounding box center [332, 19] width 6 height 5
click at [315, 47] on icon at bounding box center [313, 47] width 6 height 5
